Goal: Find contact information: Find contact information

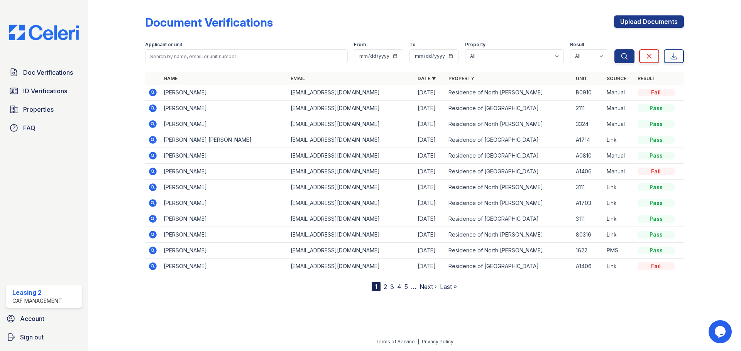
click at [152, 93] on icon at bounding box center [152, 92] width 2 height 2
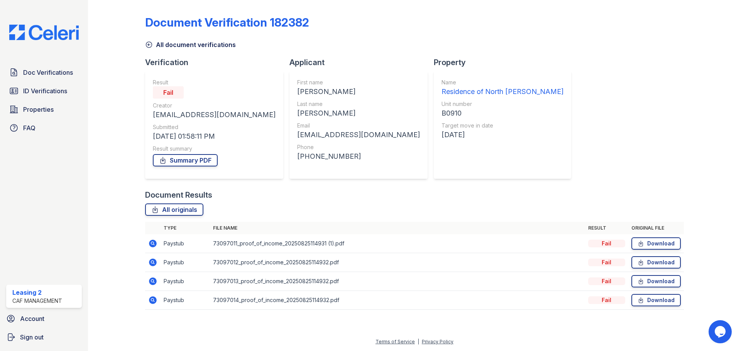
click at [155, 245] on icon at bounding box center [153, 244] width 8 height 8
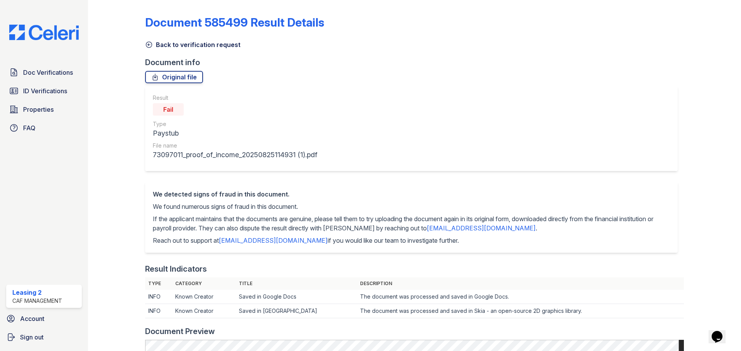
click at [177, 46] on link "Back to verification request" at bounding box center [192, 44] width 95 height 9
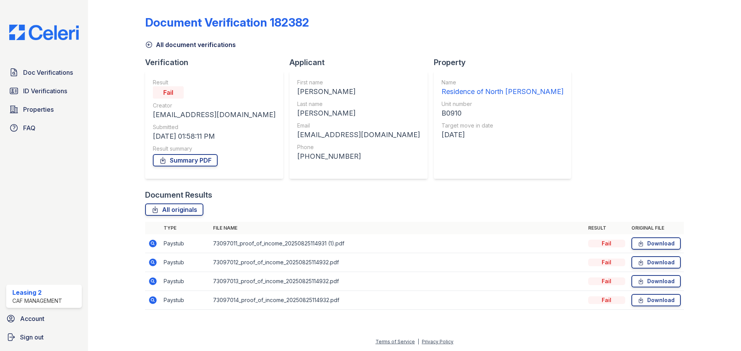
click at [157, 282] on icon at bounding box center [152, 281] width 9 height 9
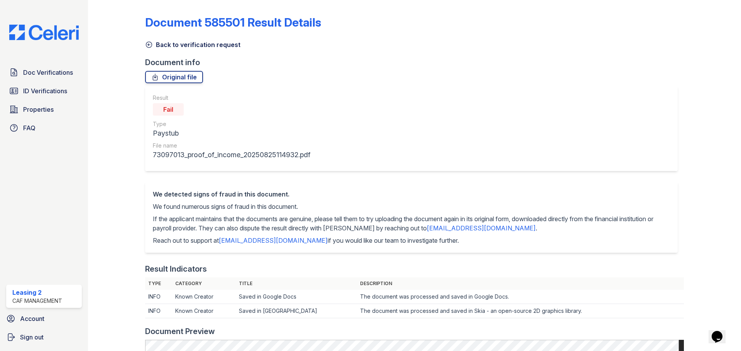
click at [214, 46] on link "Back to verification request" at bounding box center [192, 44] width 95 height 9
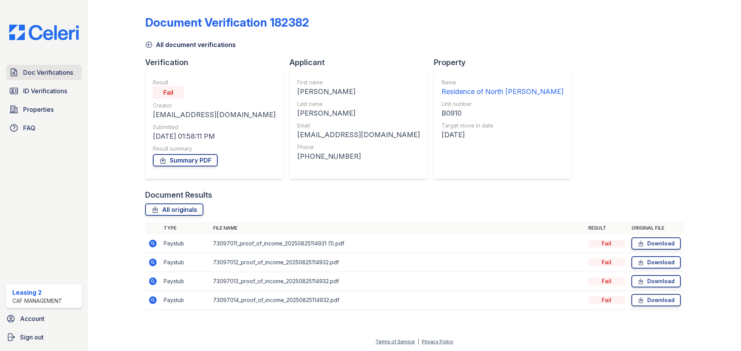
click at [60, 74] on span "Doc Verifications" at bounding box center [48, 72] width 50 height 9
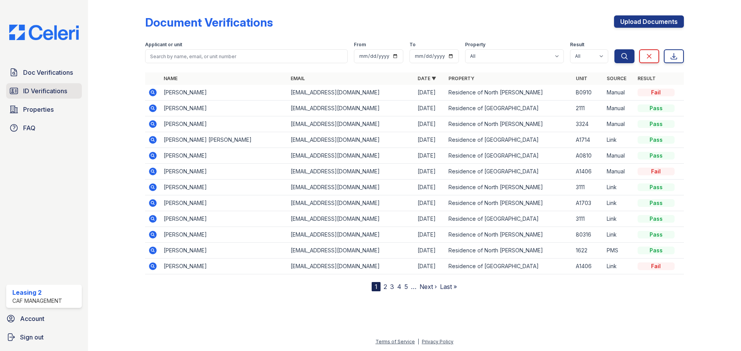
click at [73, 85] on link "ID Verifications" at bounding box center [44, 90] width 76 height 15
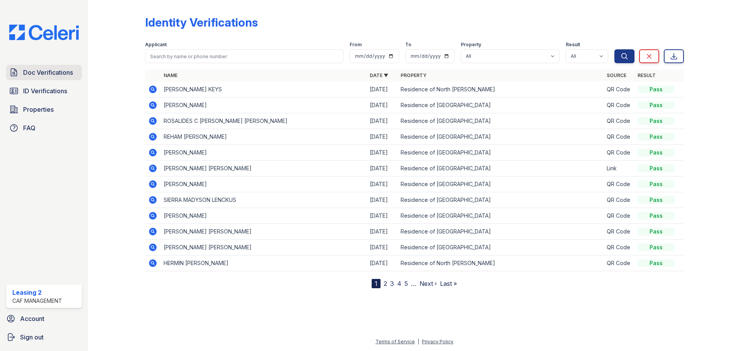
click at [71, 73] on span "Doc Verifications" at bounding box center [48, 72] width 50 height 9
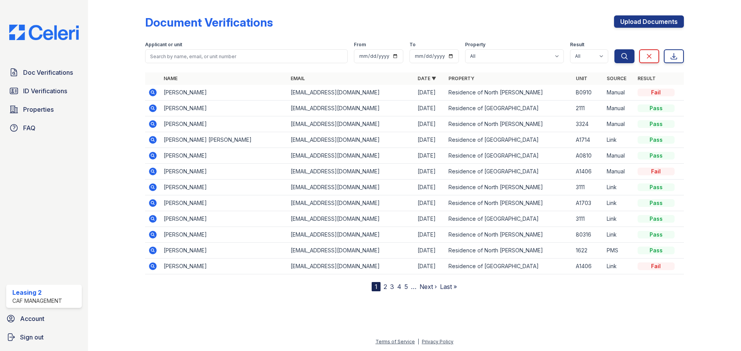
click at [67, 91] on span "ID Verifications" at bounding box center [45, 90] width 44 height 9
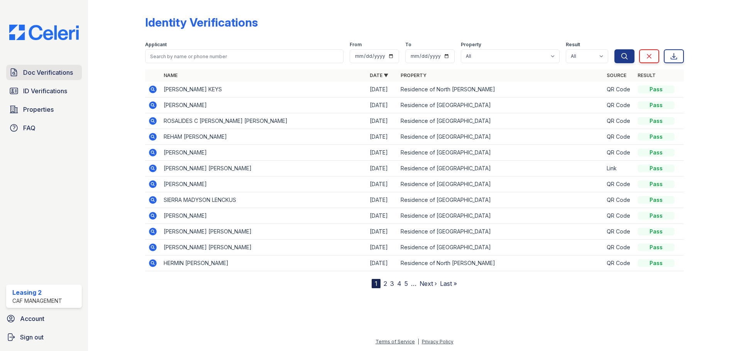
click at [66, 75] on span "Doc Verifications" at bounding box center [48, 72] width 50 height 9
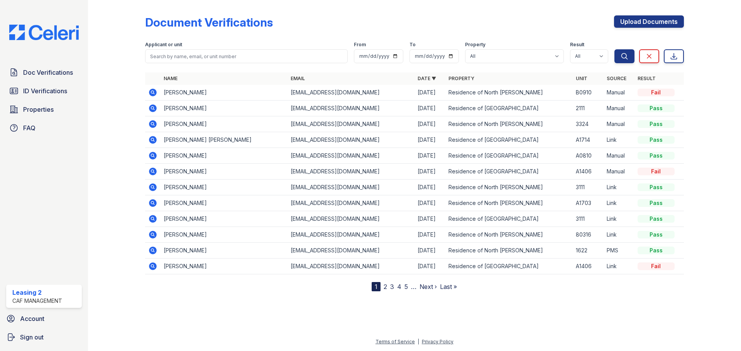
click at [68, 91] on link "ID Verifications" at bounding box center [44, 90] width 76 height 15
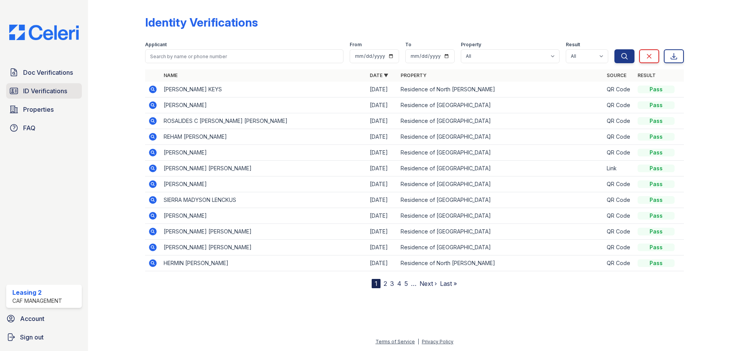
click at [69, 90] on link "ID Verifications" at bounding box center [44, 90] width 76 height 15
click at [69, 72] on span "Doc Verifications" at bounding box center [48, 72] width 50 height 9
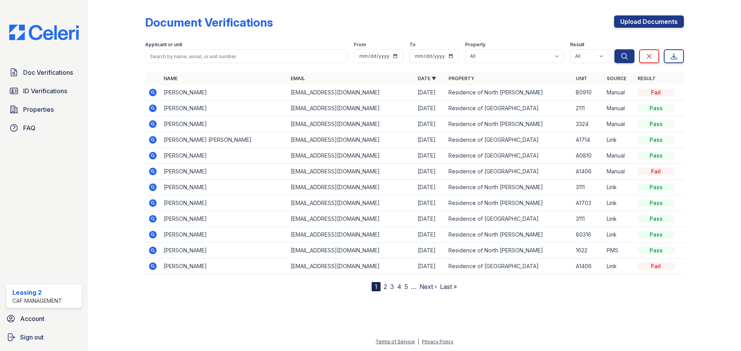
click at [68, 92] on link "ID Verifications" at bounding box center [44, 90] width 76 height 15
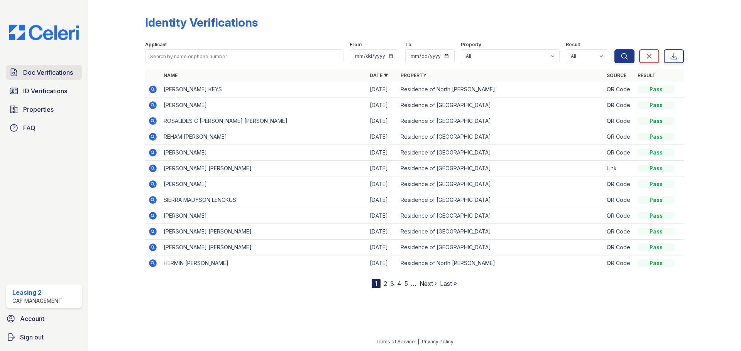
click at [68, 78] on link "Doc Verifications" at bounding box center [44, 72] width 76 height 15
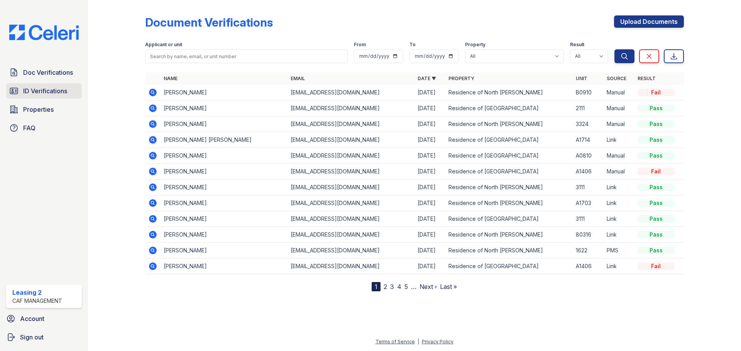
click at [67, 88] on span "ID Verifications" at bounding box center [45, 90] width 44 height 9
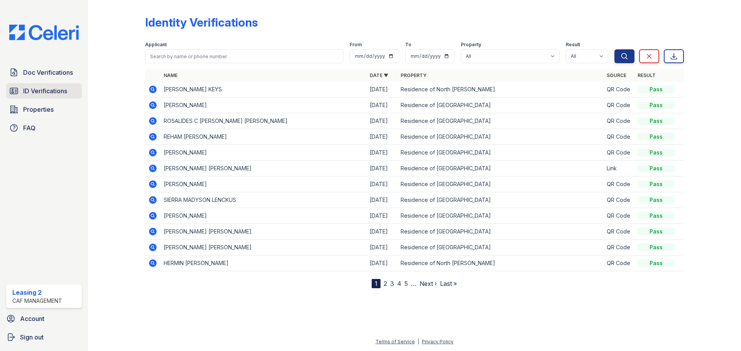
click at [64, 94] on span "ID Verifications" at bounding box center [45, 90] width 44 height 9
click at [64, 77] on span "Doc Verifications" at bounding box center [48, 72] width 50 height 9
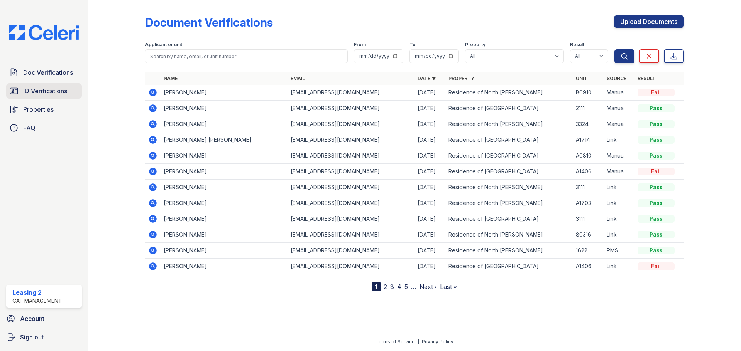
click at [63, 88] on span "ID Verifications" at bounding box center [45, 90] width 44 height 9
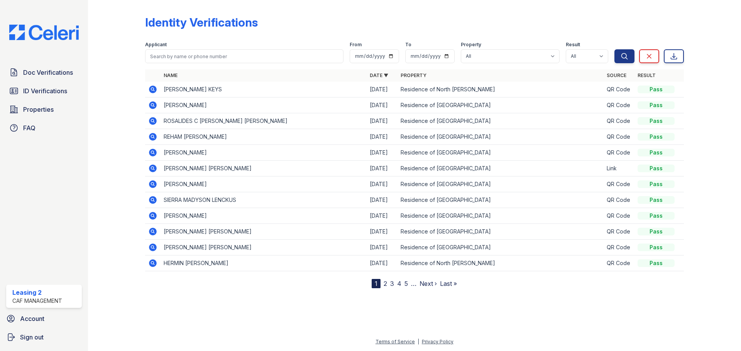
click at [63, 88] on span "ID Verifications" at bounding box center [45, 90] width 44 height 9
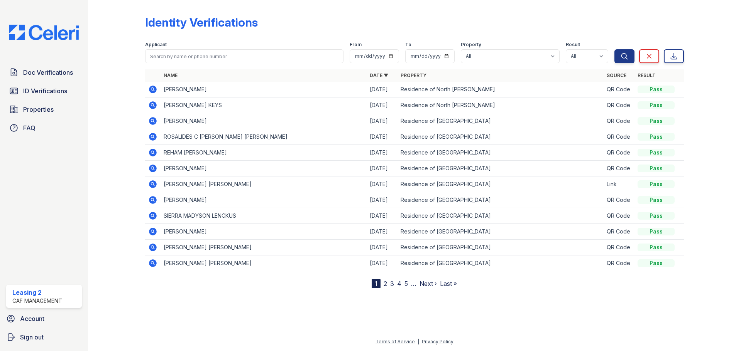
click at [473, 27] on div "Identity Verifications" at bounding box center [414, 25] width 539 height 20
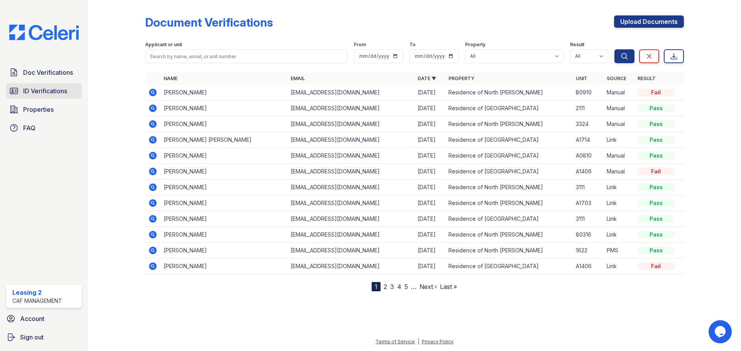
click at [58, 93] on span "ID Verifications" at bounding box center [45, 90] width 44 height 9
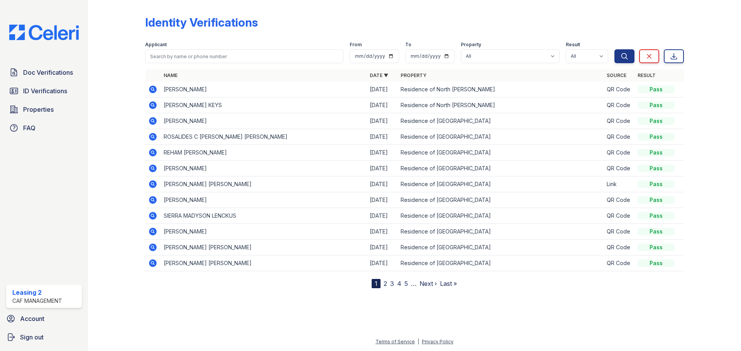
click at [154, 90] on icon at bounding box center [153, 90] width 8 height 8
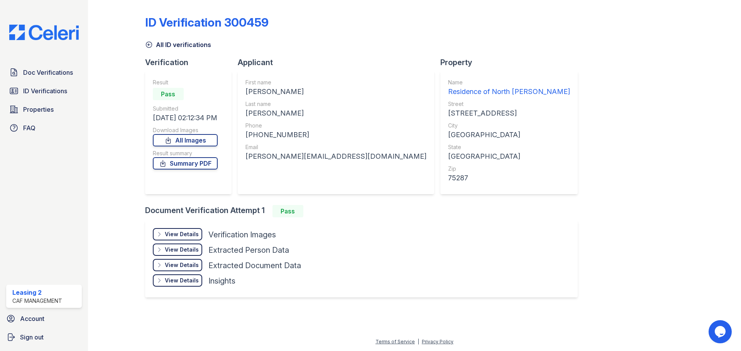
click at [276, 154] on div "[PERSON_NAME][EMAIL_ADDRESS][DOMAIN_NAME]" at bounding box center [335, 156] width 181 height 11
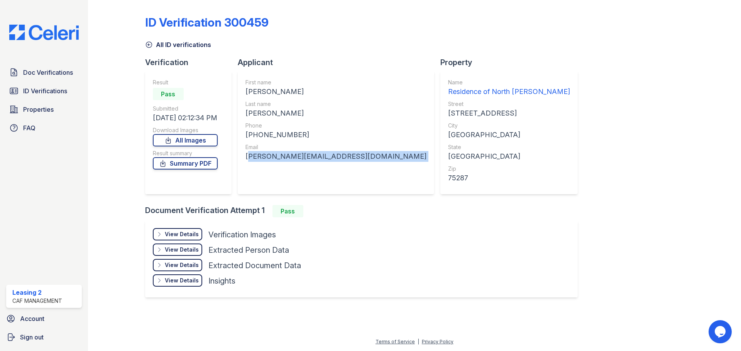
click at [276, 154] on div "billy.estevez1@gmail.com" at bounding box center [335, 156] width 181 height 11
copy div "billy.estevez1@gmail.com"
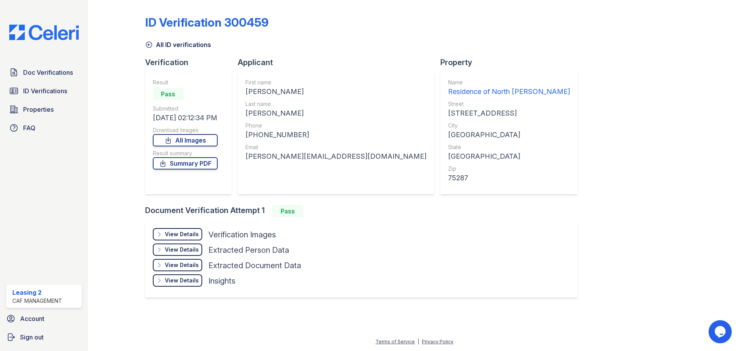
click at [278, 132] on div "+19723692850" at bounding box center [335, 135] width 181 height 11
copy div "+19723692850"
